Goal: Task Accomplishment & Management: Use online tool/utility

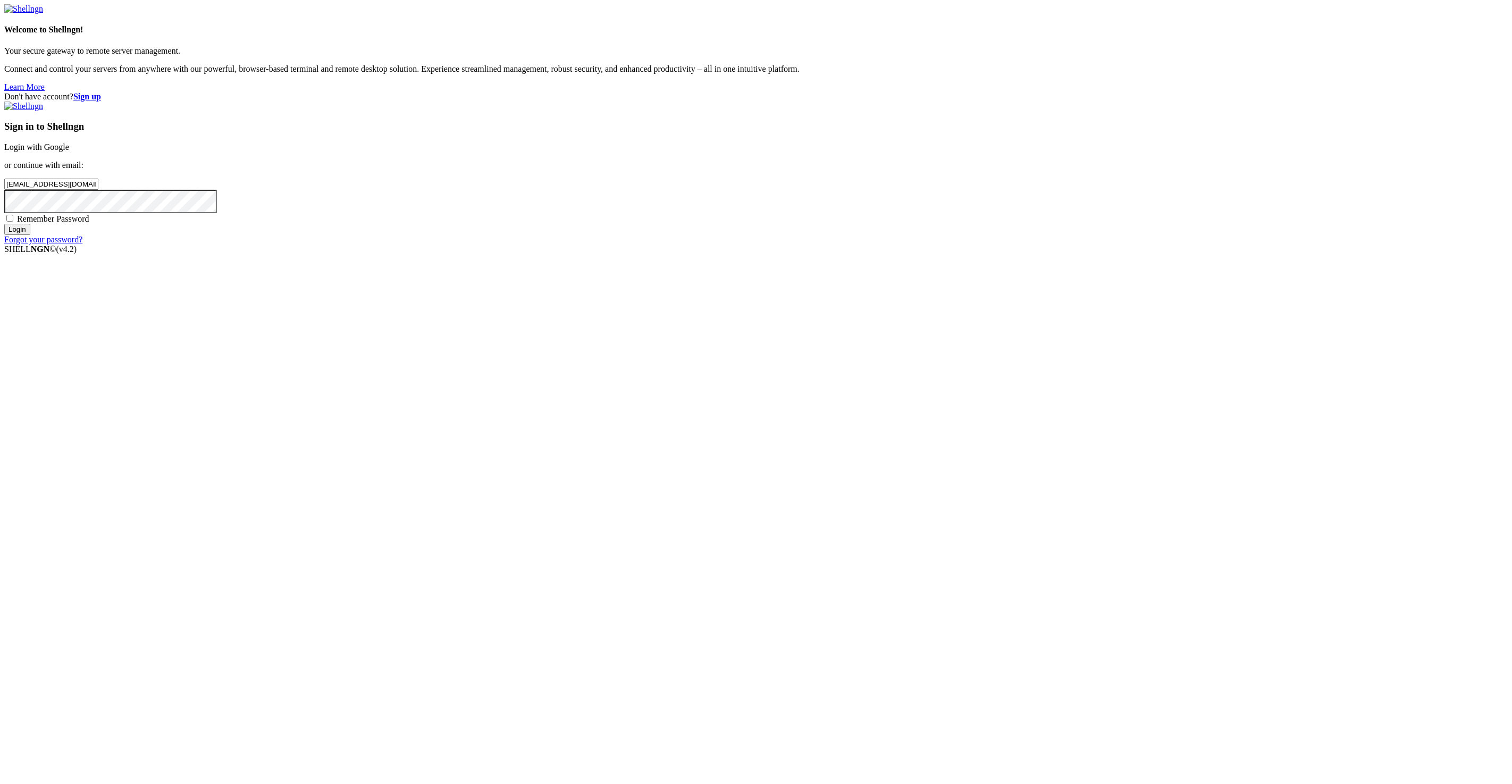
click at [31, 235] on input "Login" at bounding box center [17, 229] width 26 height 11
click at [922, 192] on div "Two Factor Authentication Enter the 6-digits code generated by your authenticat…" at bounding box center [756, 147] width 1504 height 91
click at [99, 172] on input "number" at bounding box center [51, 166] width 94 height 11
paste input "948807"
type input "948807"
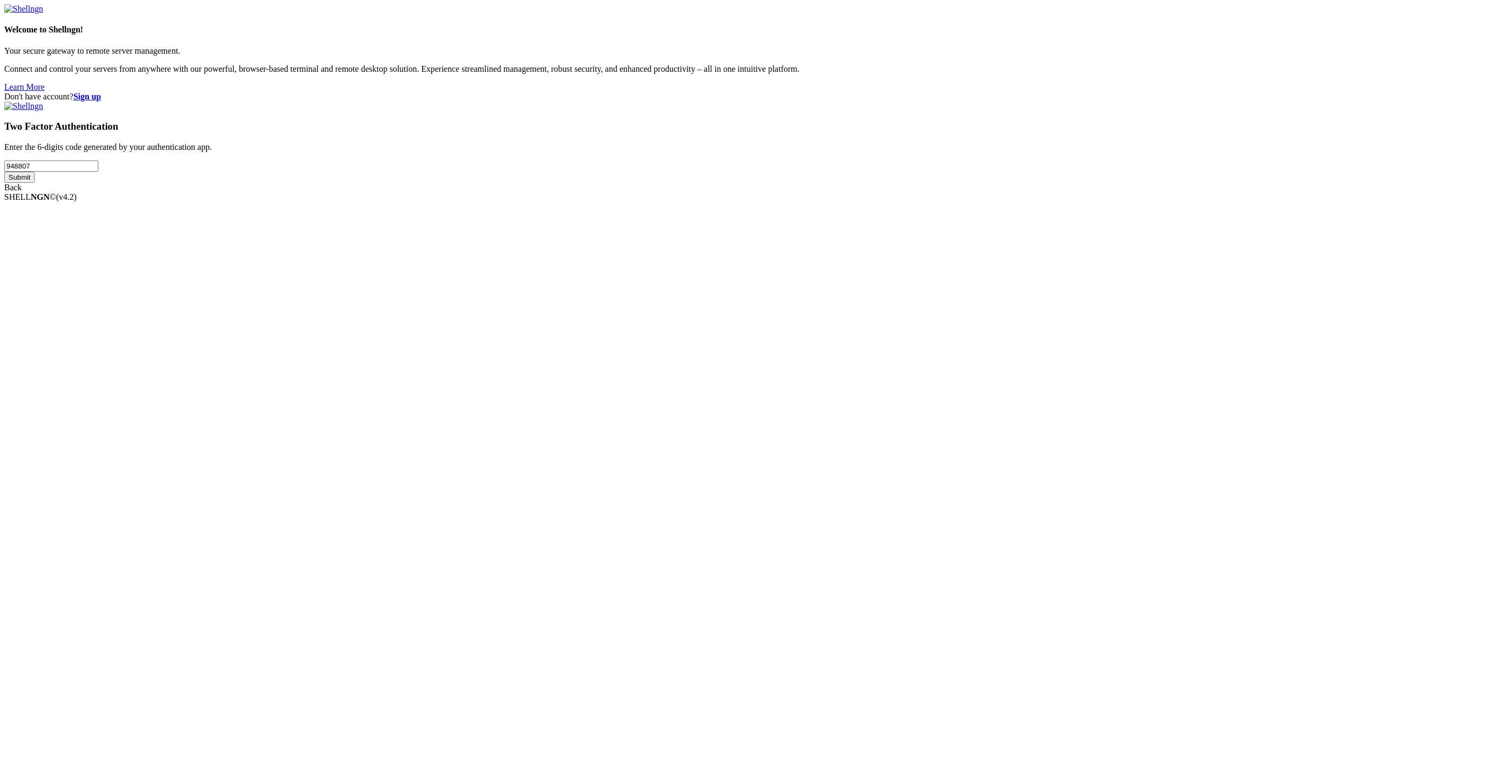
click at [35, 183] on input "Submit" at bounding box center [19, 177] width 31 height 11
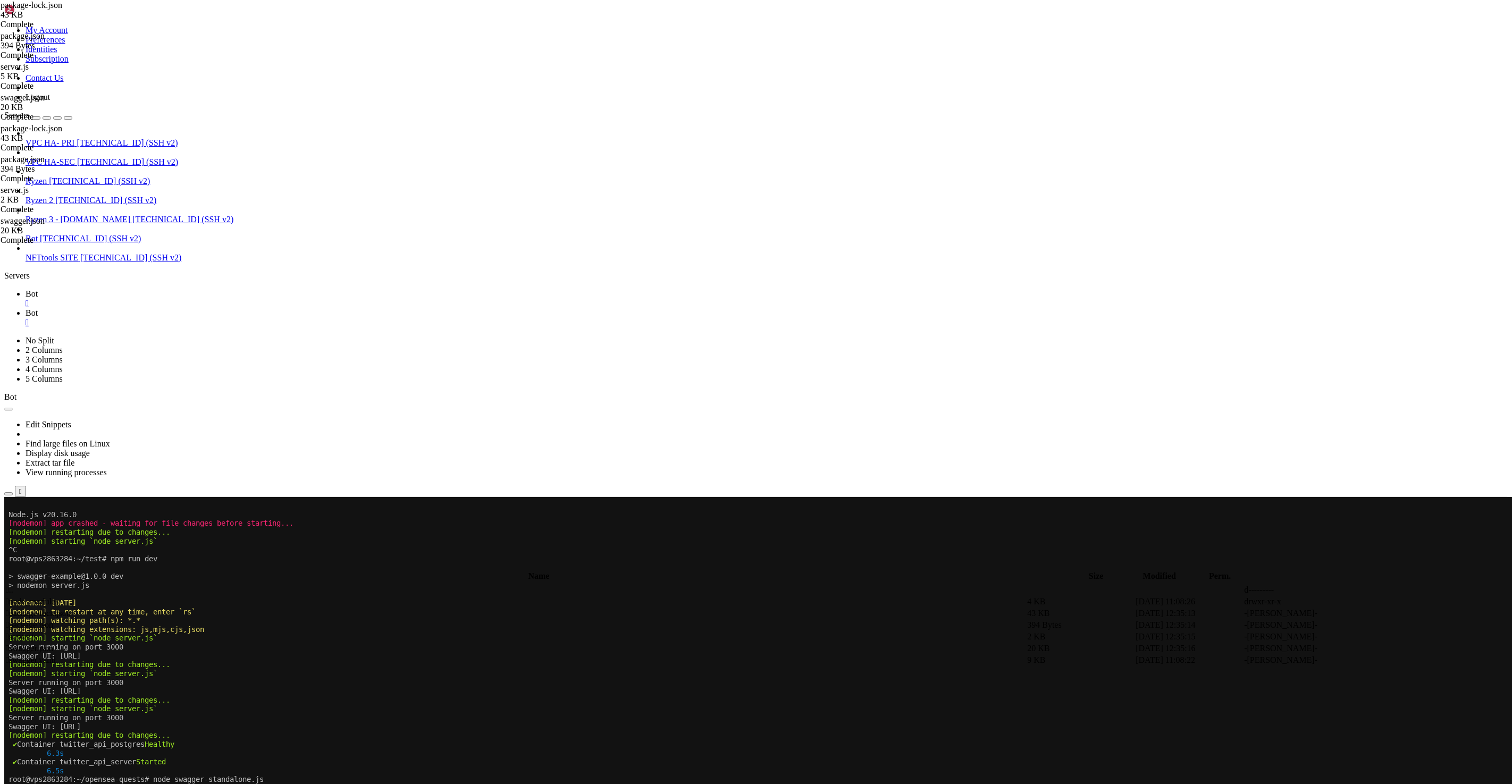
scroll to position [1104, 0]
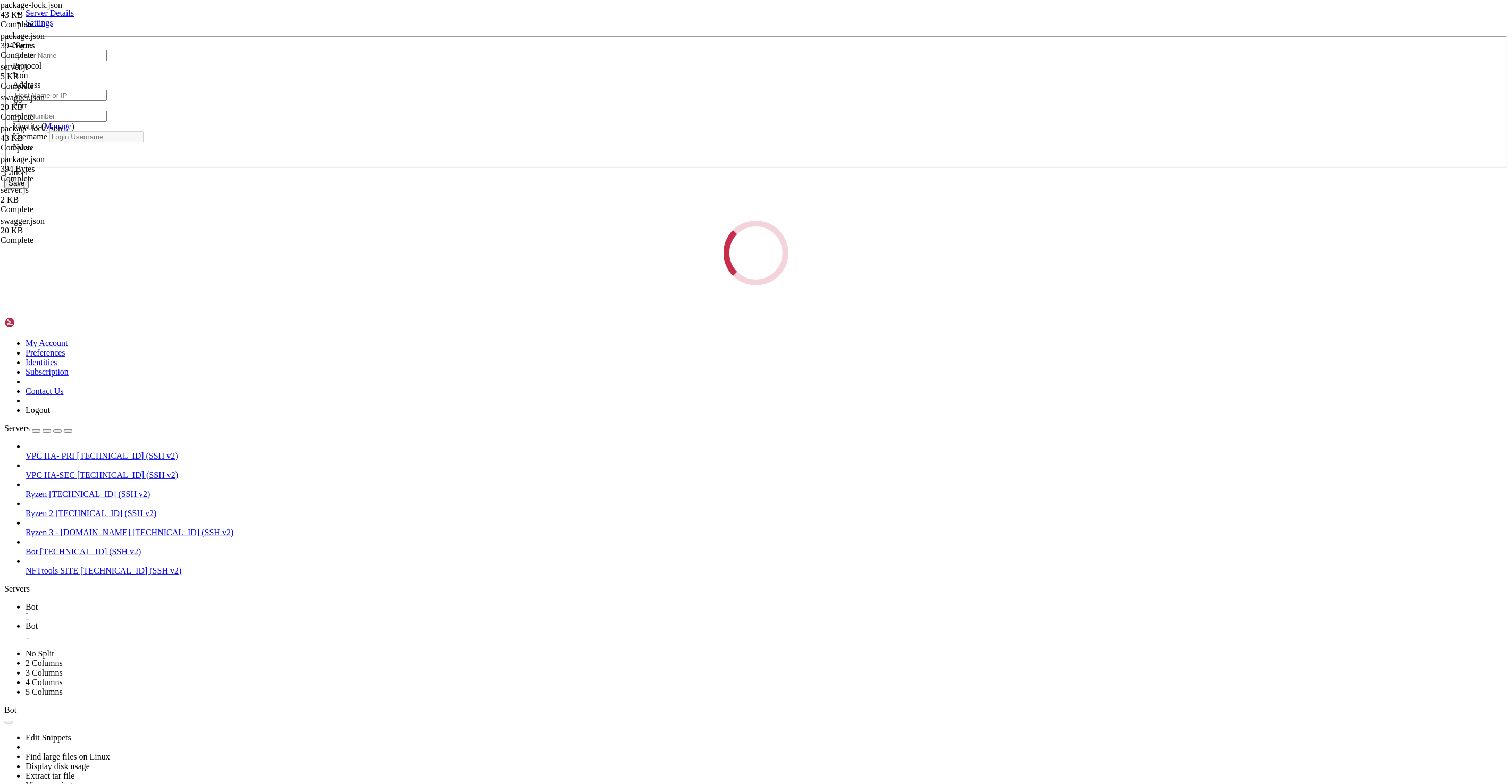
type input "Ryzen 2"
type input "[TECHNICAL_ID]"
type input "22"
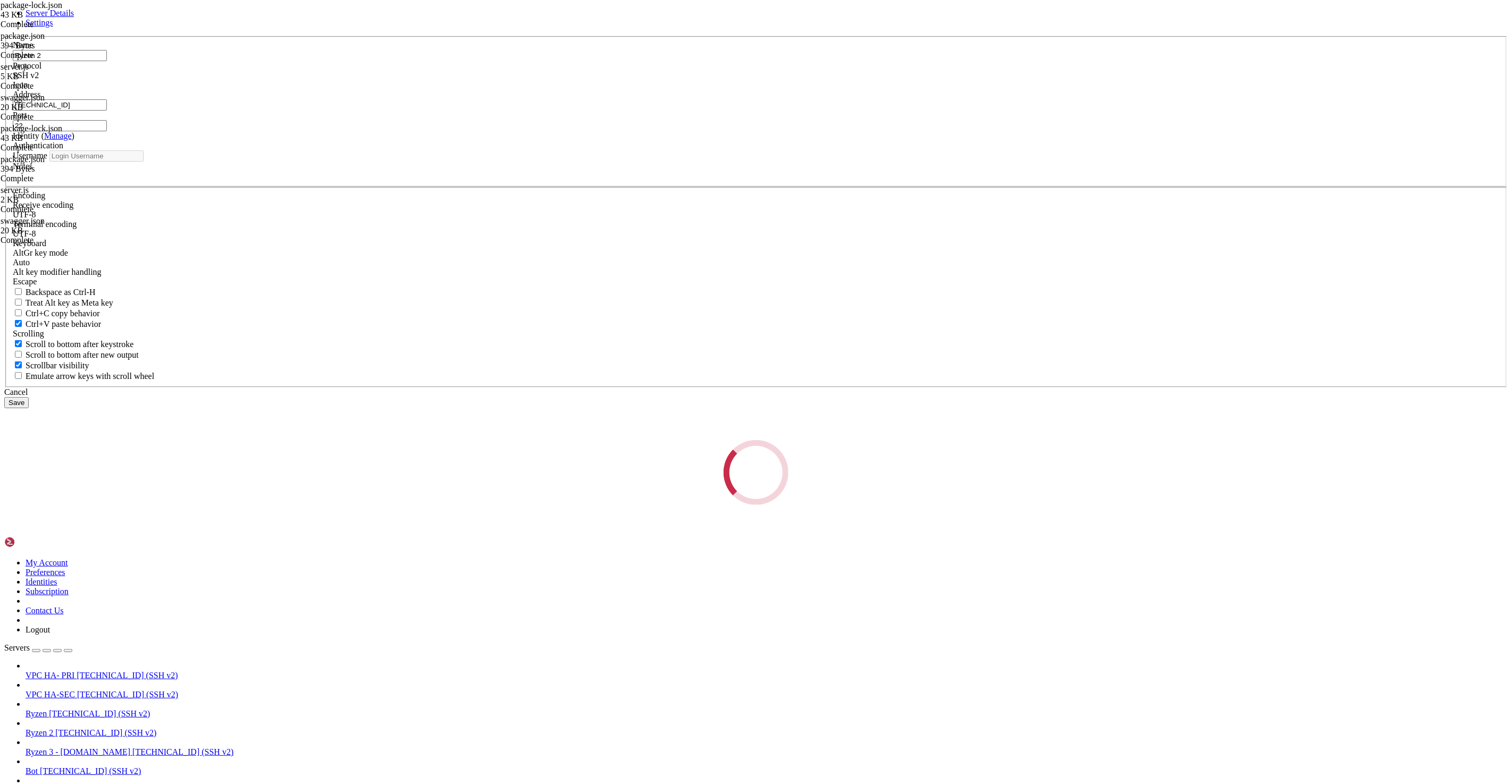
type input "root"
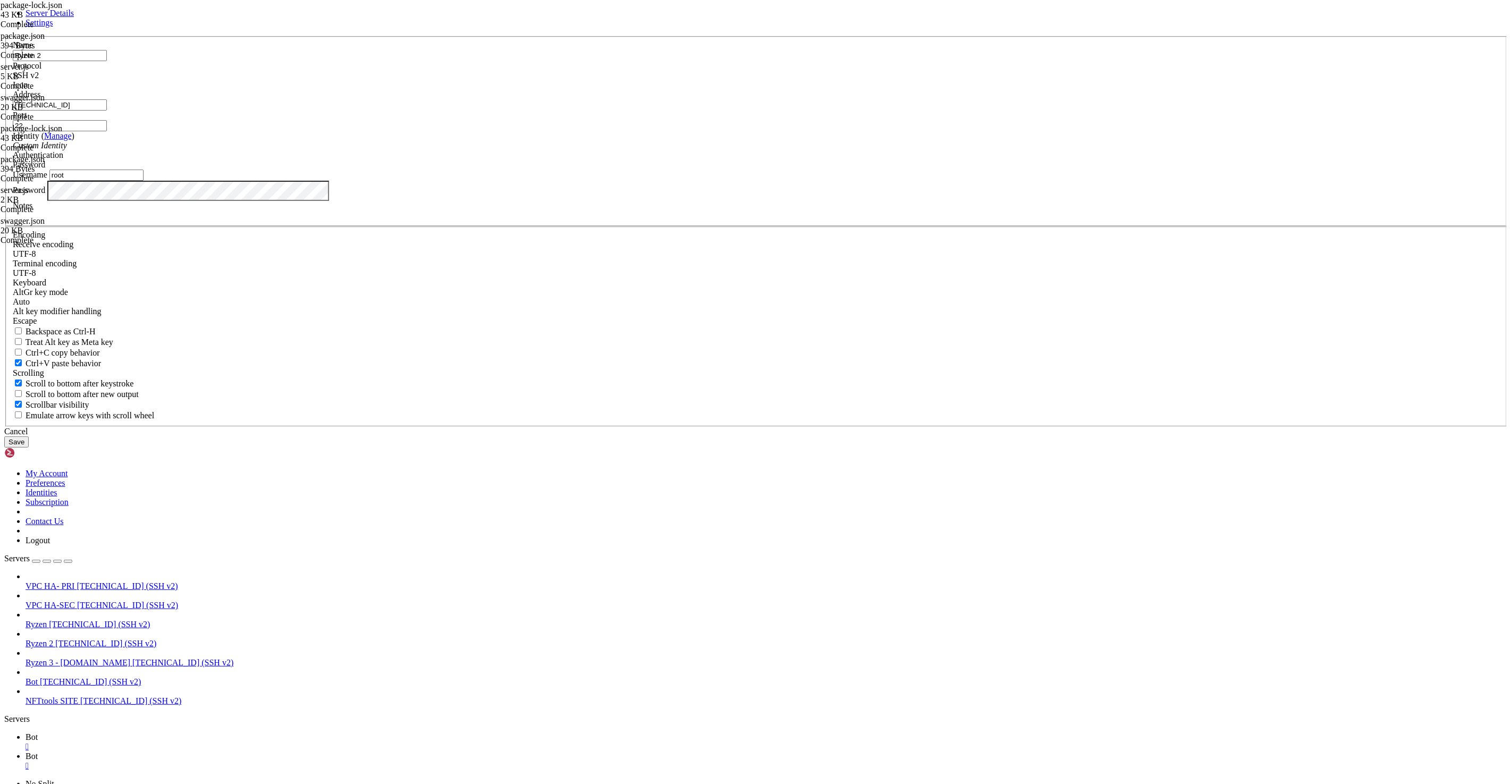
drag, startPoint x: 683, startPoint y: 338, endPoint x: 548, endPoint y: 317, distance: 136.6
click at [548, 317] on div "Server Details Settings Name Ryzen 2 Protocol SSH v2 Icon" at bounding box center [756, 228] width 1504 height 439
click at [812, 437] on div "Cancel" at bounding box center [756, 431] width 1504 height 9
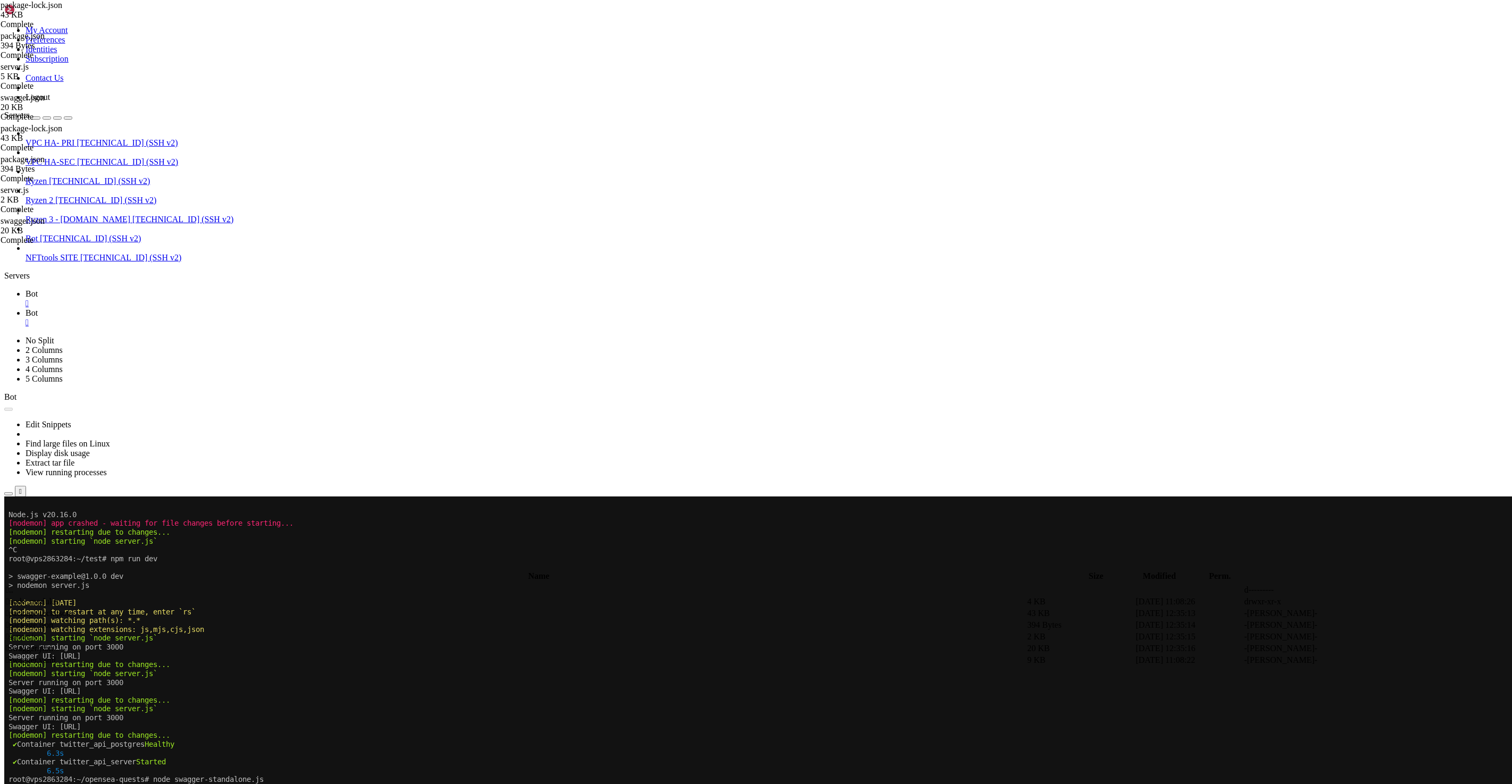
click at [53, 195] on span "Ryzen 2" at bounding box center [39, 200] width 28 height 9
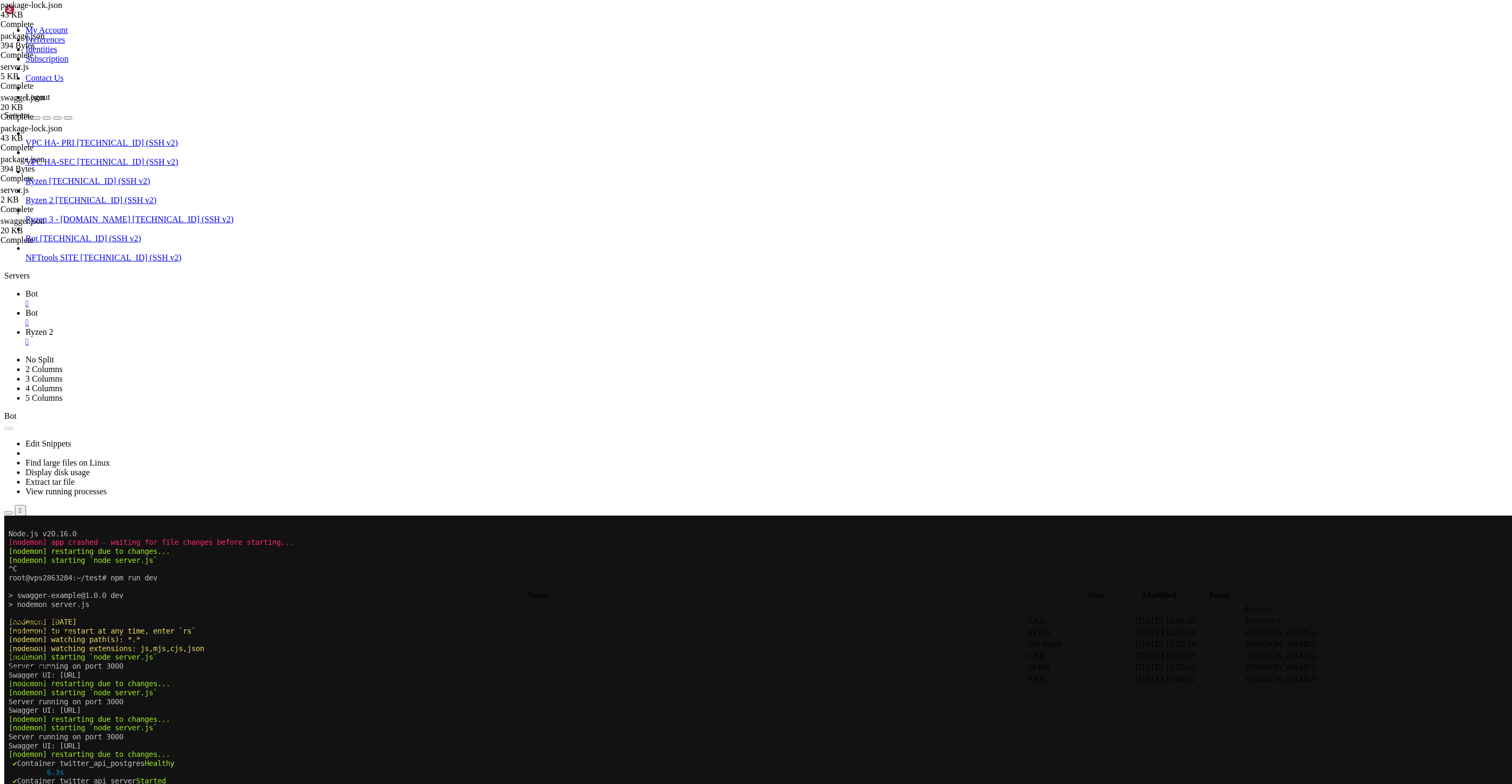
scroll to position [0, 0]
click at [222, 318] on div "" at bounding box center [766, 323] width 1482 height 9
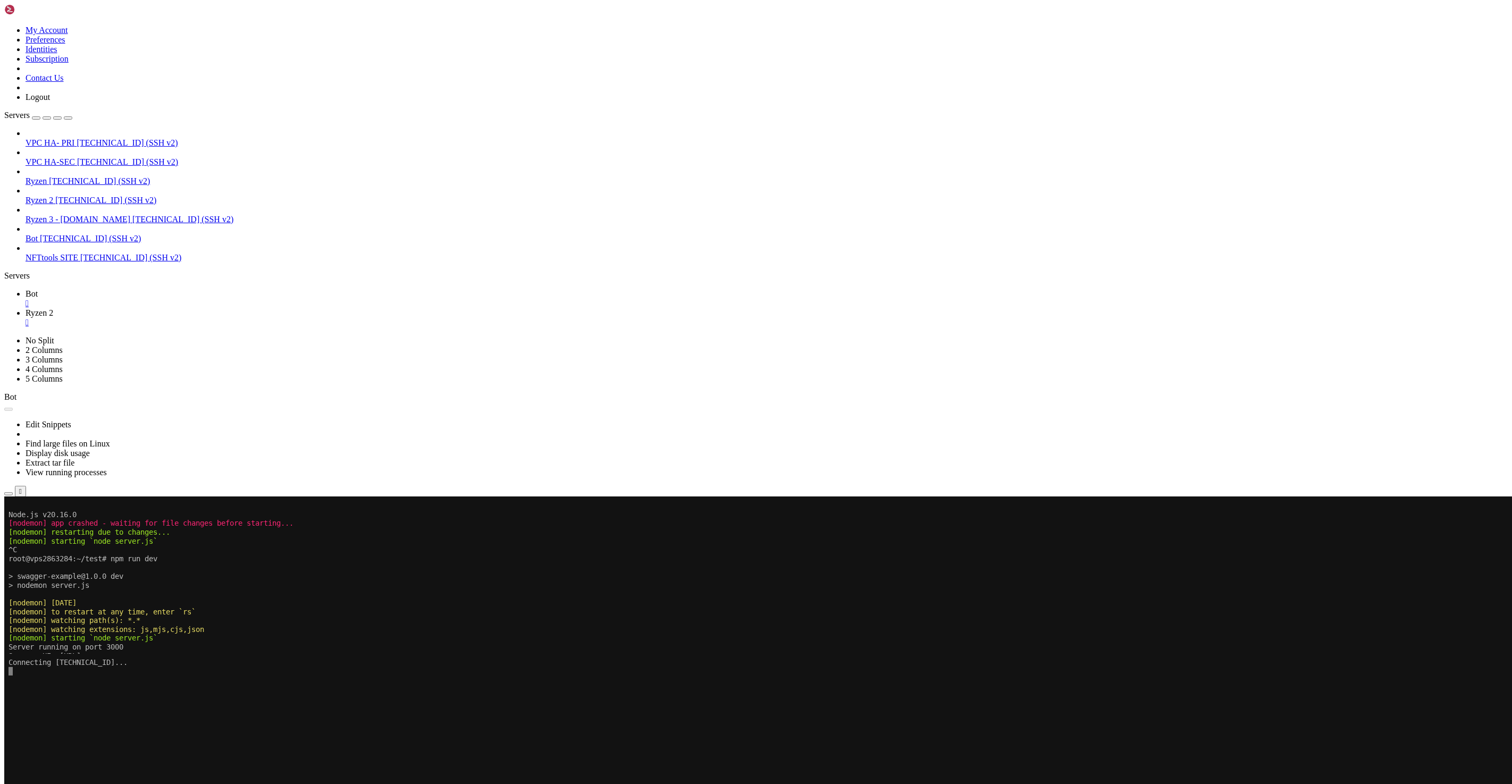
click at [47, 527] on button "Reconnect" at bounding box center [25, 532] width 42 height 11
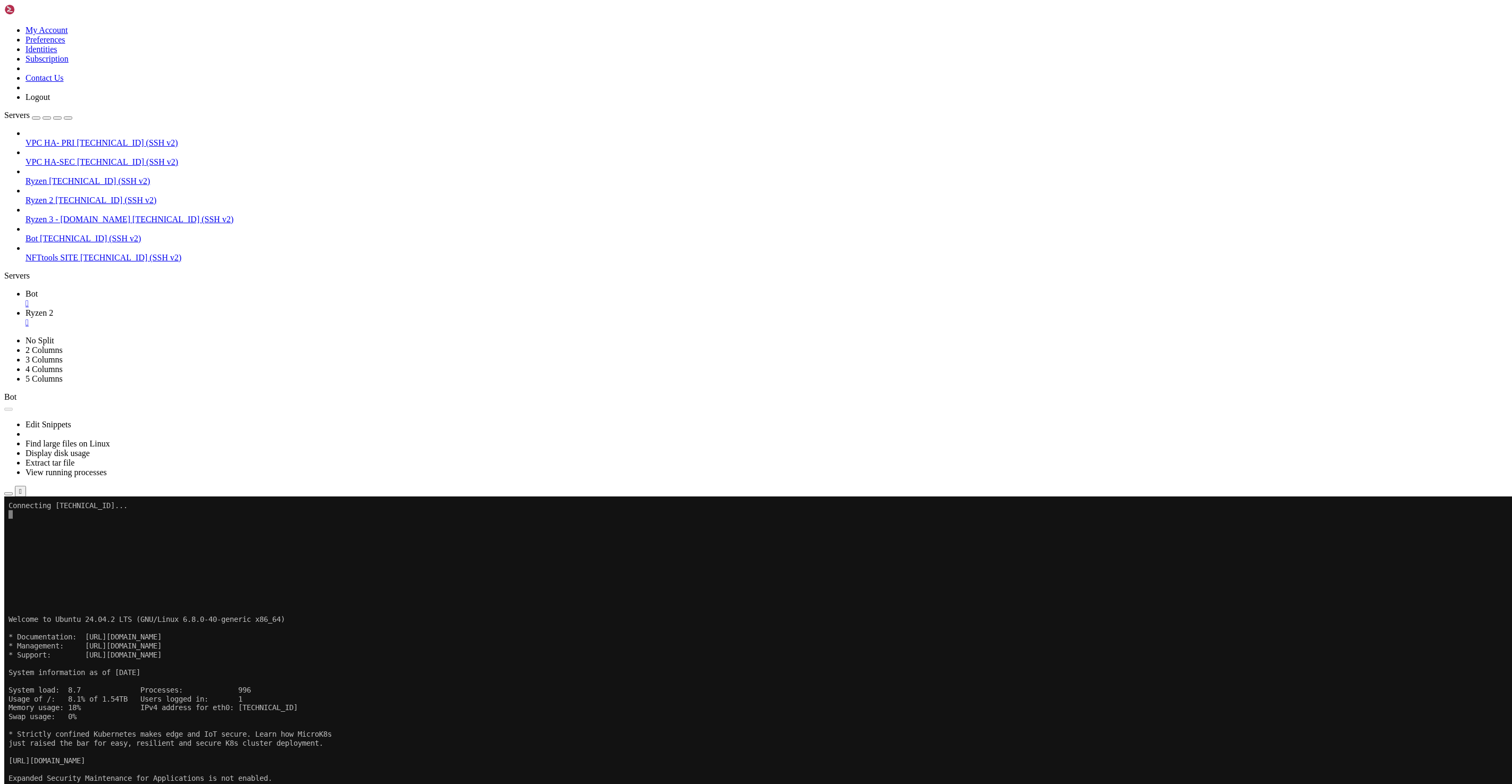
drag, startPoint x: 207, startPoint y: 11, endPoint x: 198, endPoint y: 18, distance: 11.4
click at [53, 308] on span "Ryzen 2" at bounding box center [39, 312] width 28 height 9
click at [65, 666] on span "Open SFTP" at bounding box center [45, 670] width 40 height 9
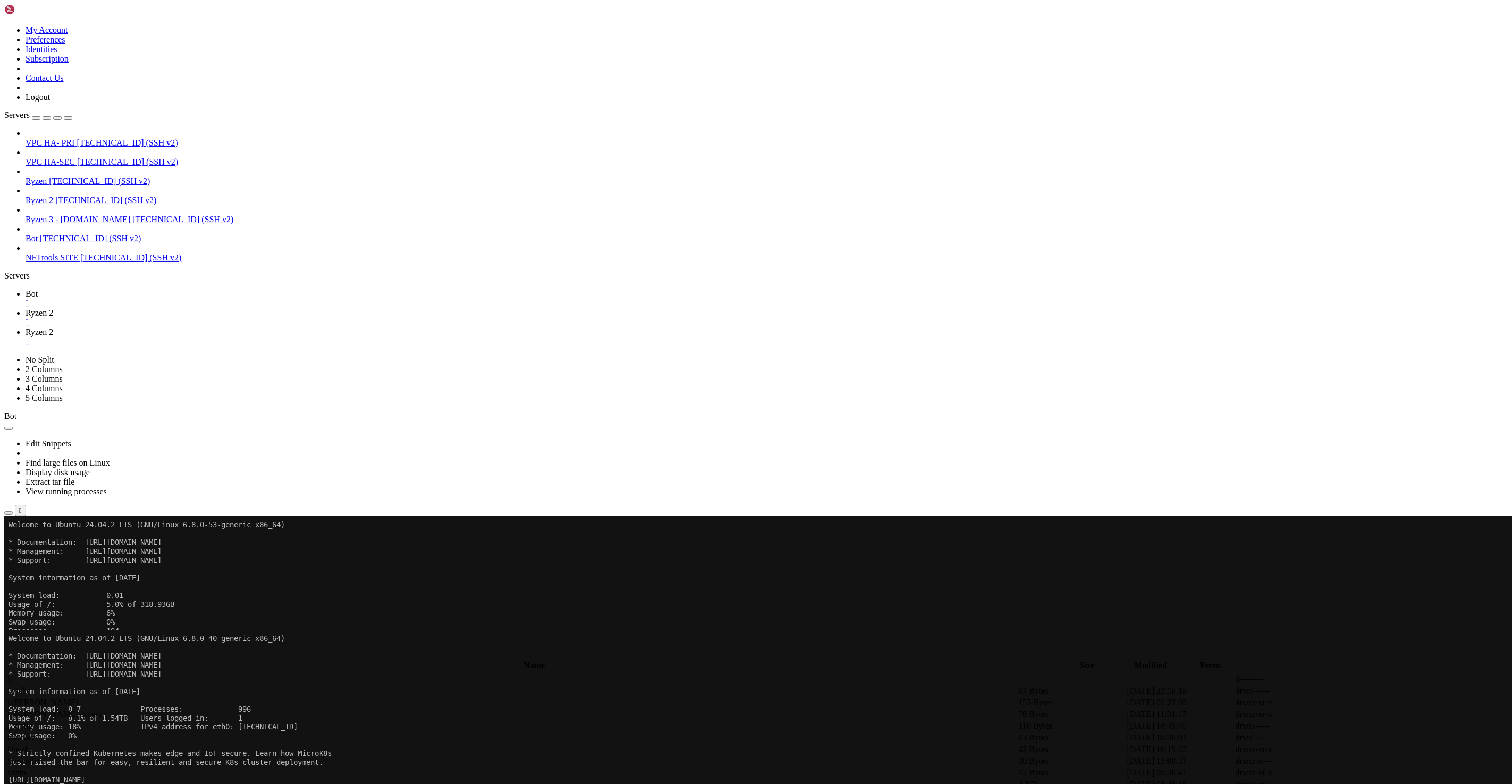
click at [205, 308] on link "Ryzen 2 " at bounding box center [766, 317] width 1482 height 19
click at [53, 327] on span "Ryzen 2" at bounding box center [39, 332] width 28 height 9
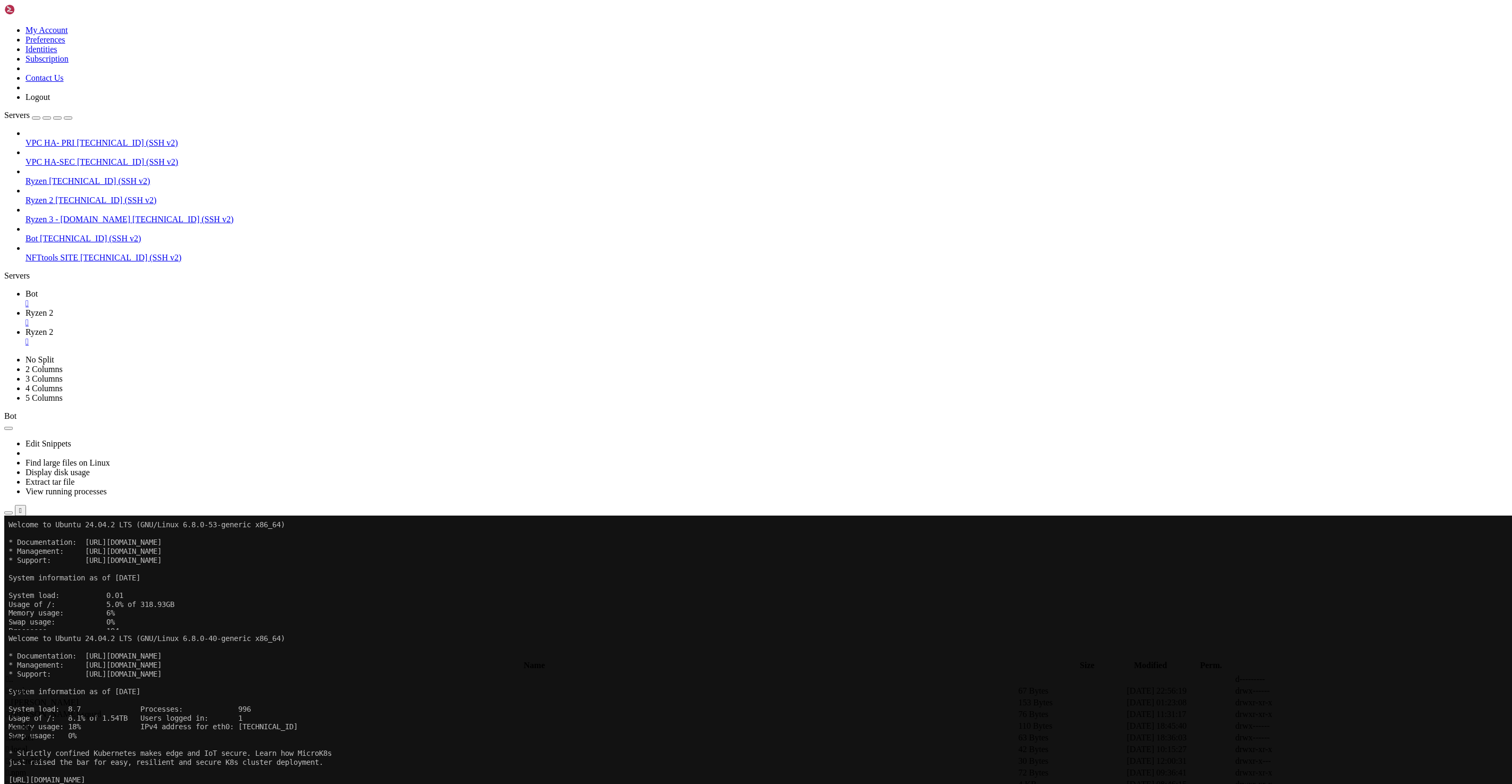
type input "/root/runner"
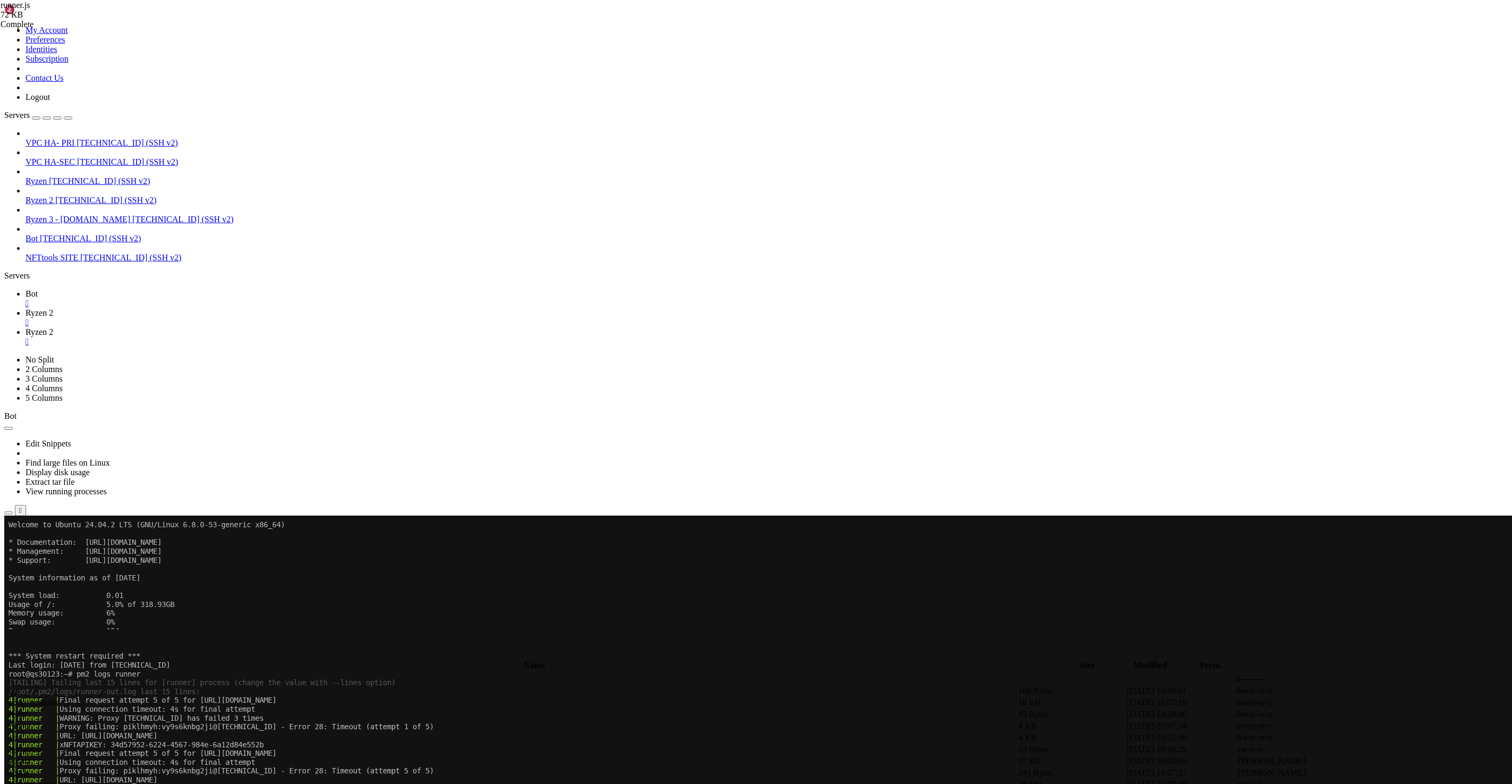
scroll to position [265, 0]
click at [53, 308] on span "Ryzen 2" at bounding box center [39, 312] width 28 height 9
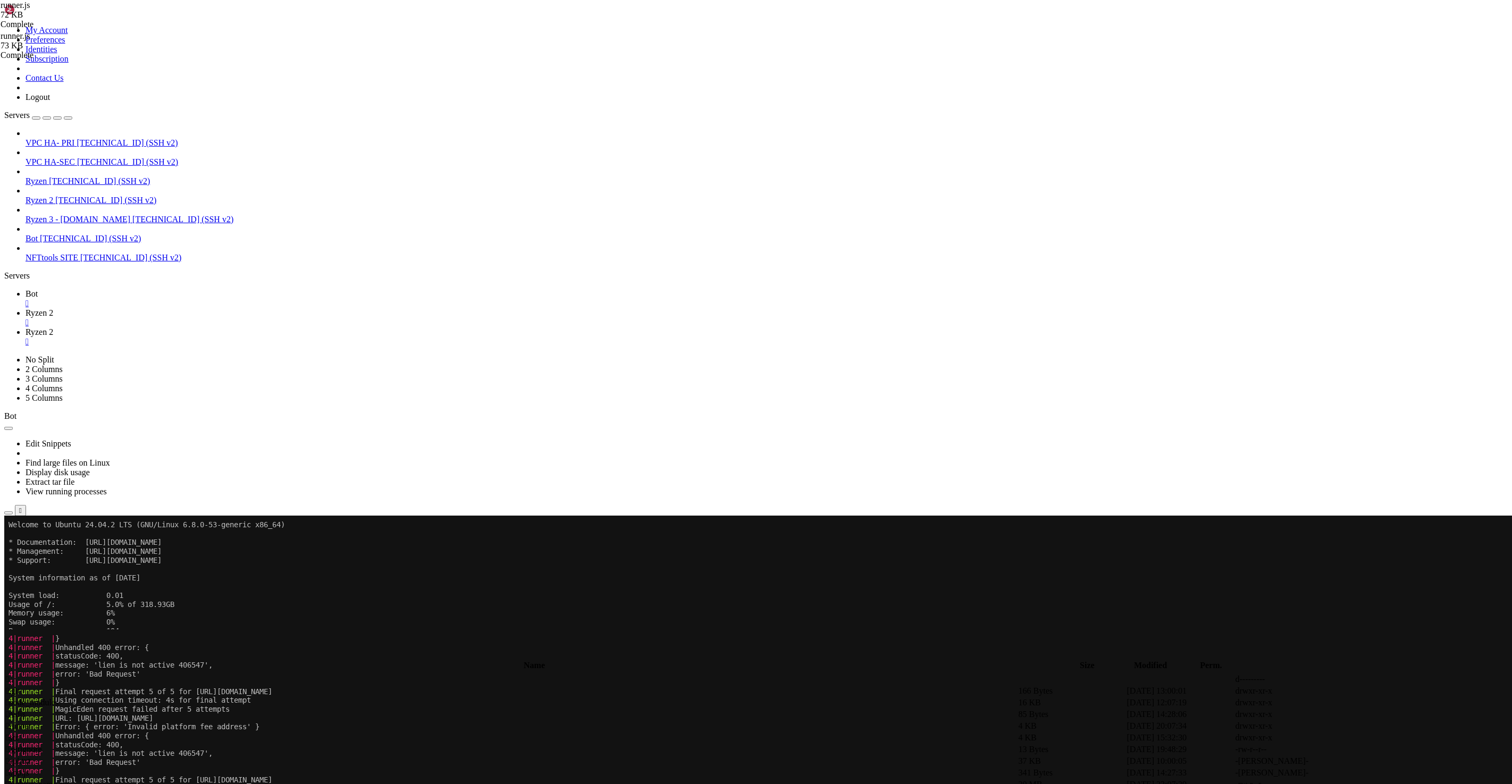
scroll to position [1901, 0]
click at [53, 327] on span "Ryzen 2" at bounding box center [39, 332] width 28 height 9
drag, startPoint x: 208, startPoint y: 12, endPoint x: 234, endPoint y: 45, distance: 42.0
click at [53, 308] on span "Ryzen 2" at bounding box center [39, 312] width 28 height 9
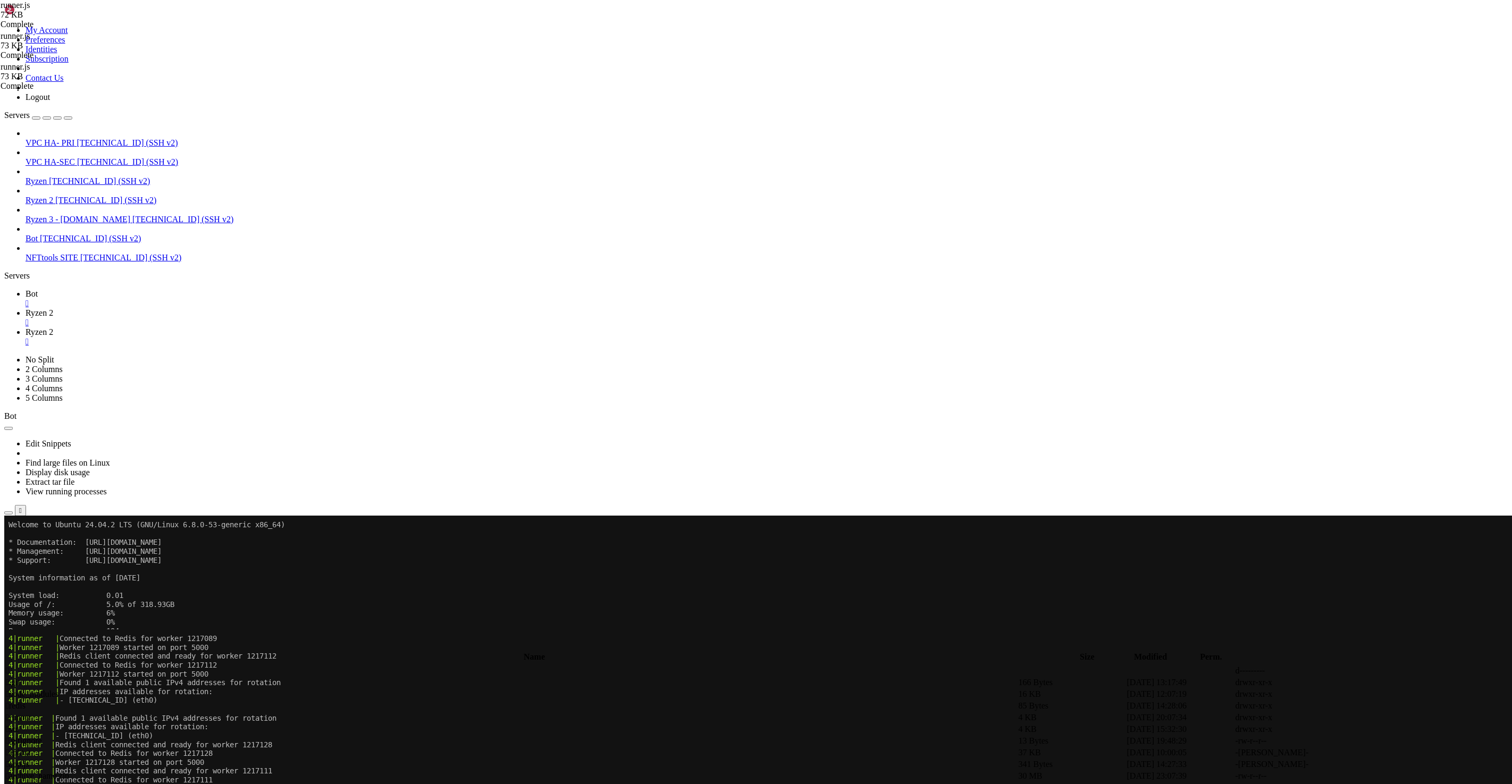
drag, startPoint x: 282, startPoint y: 1099, endPoint x: 9, endPoint y: 1090, distance: 273.1
copy div "4|runner | Final request attempt 5 of 5 for [URL][DOMAIN_NAME] 4|runner | Using…"
